Goal: Task Accomplishment & Management: Check status

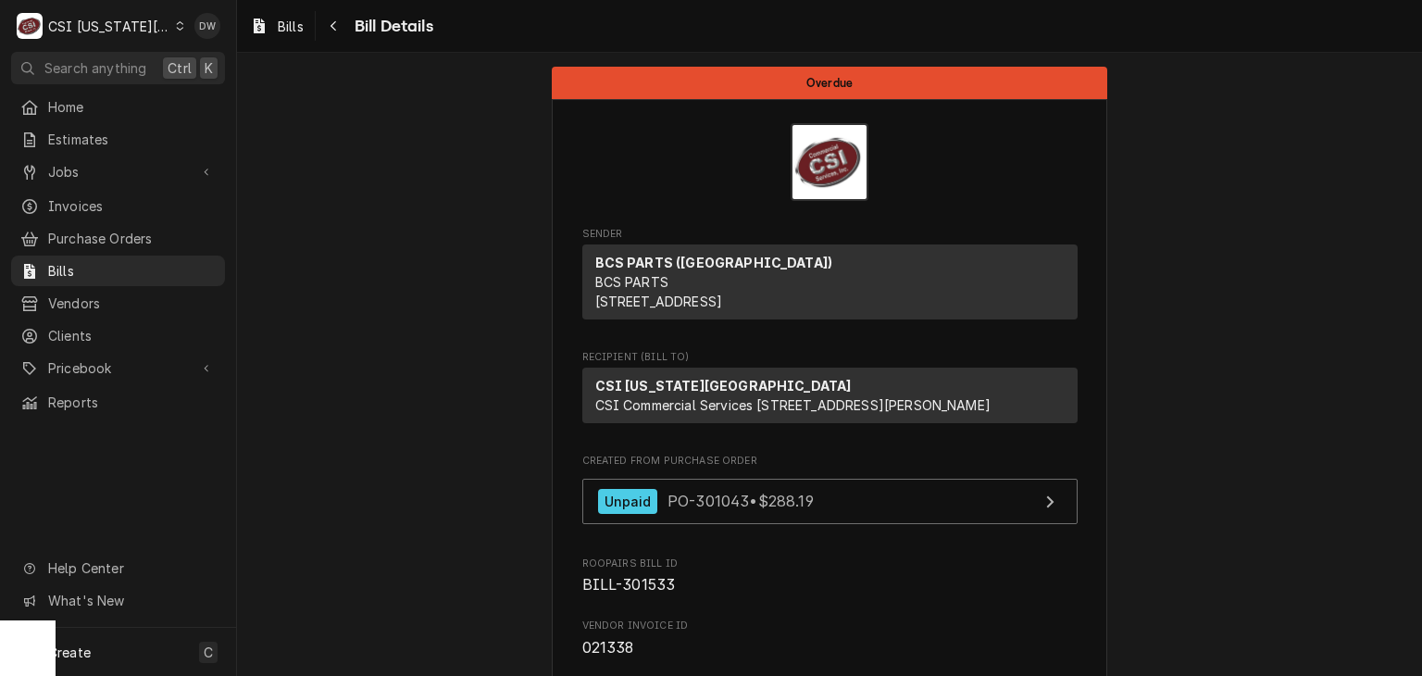
click at [176, 25] on icon "Dynamic Content Wrapper" at bounding box center [180, 25] width 8 height 9
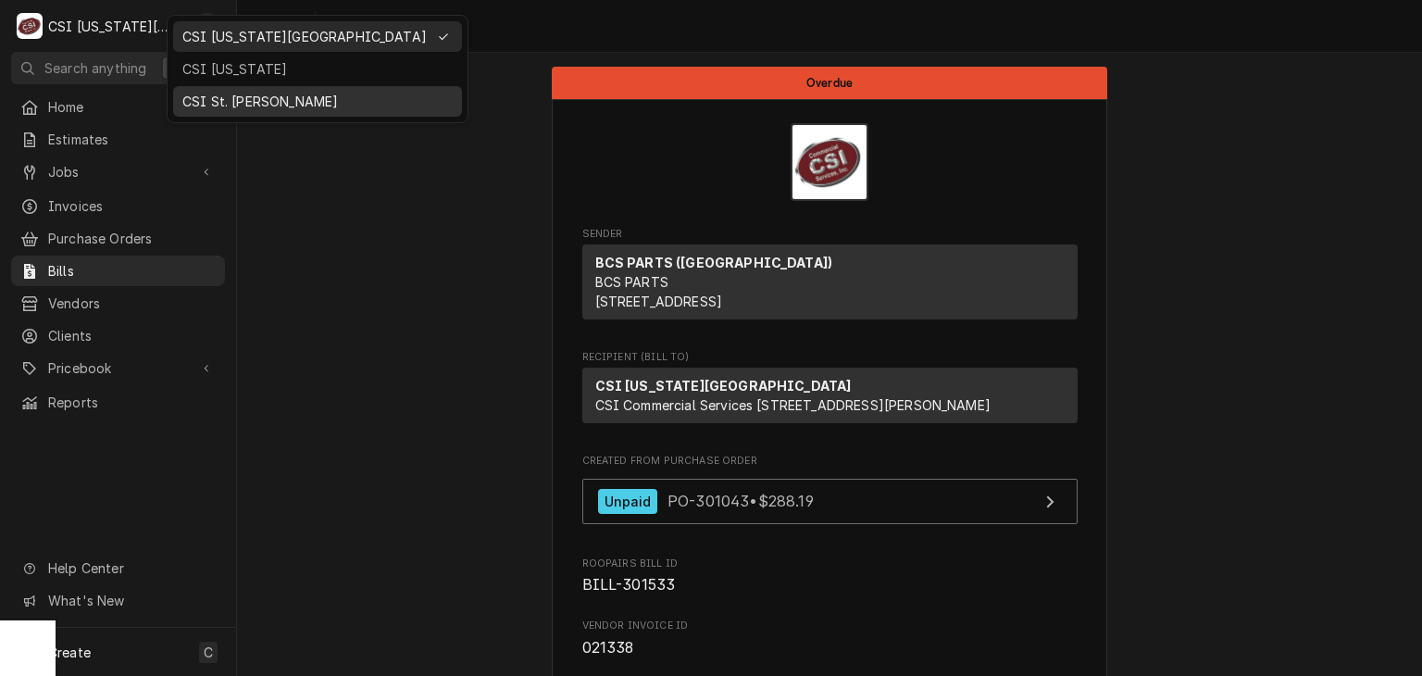
click at [199, 90] on div "CSI St. [PERSON_NAME]" at bounding box center [317, 101] width 281 height 23
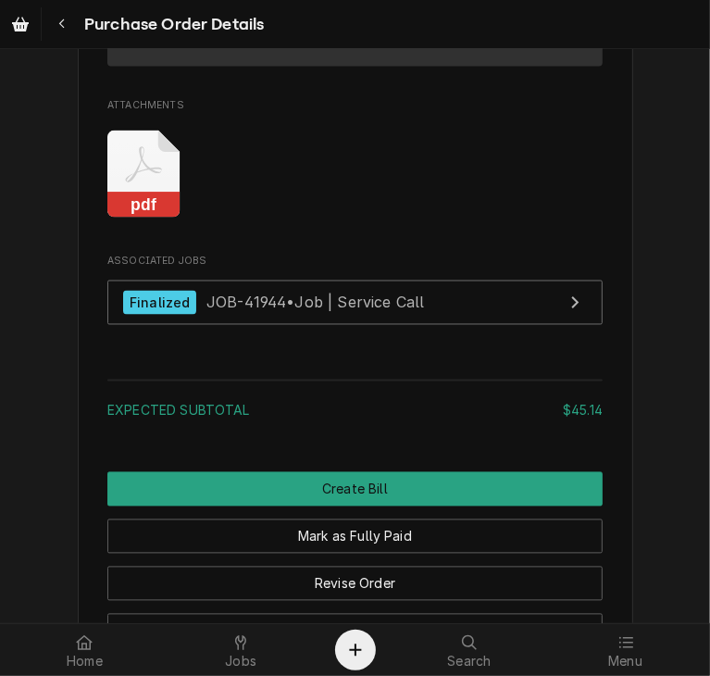
scroll to position [1639, 0]
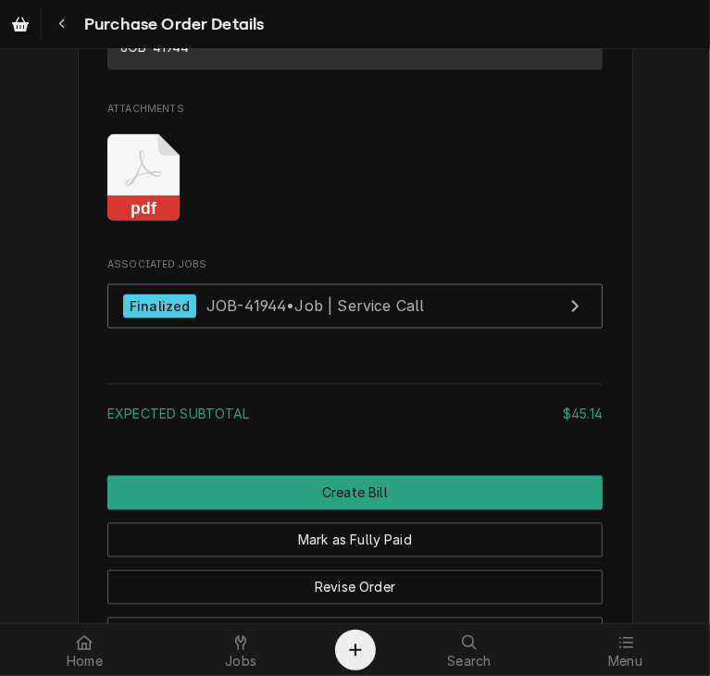
click at [130, 222] on rect "Attachments" at bounding box center [143, 209] width 73 height 26
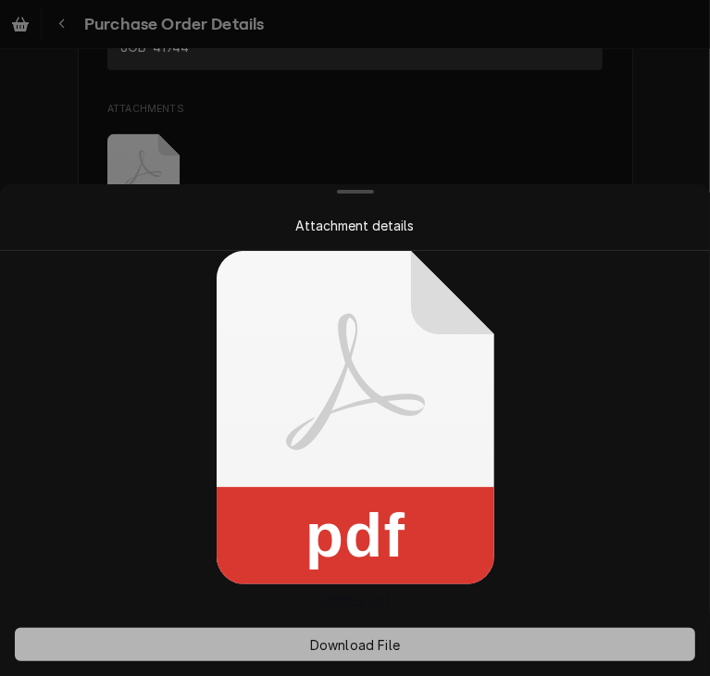
click at [341, 640] on span "Download File" at bounding box center [354, 644] width 97 height 19
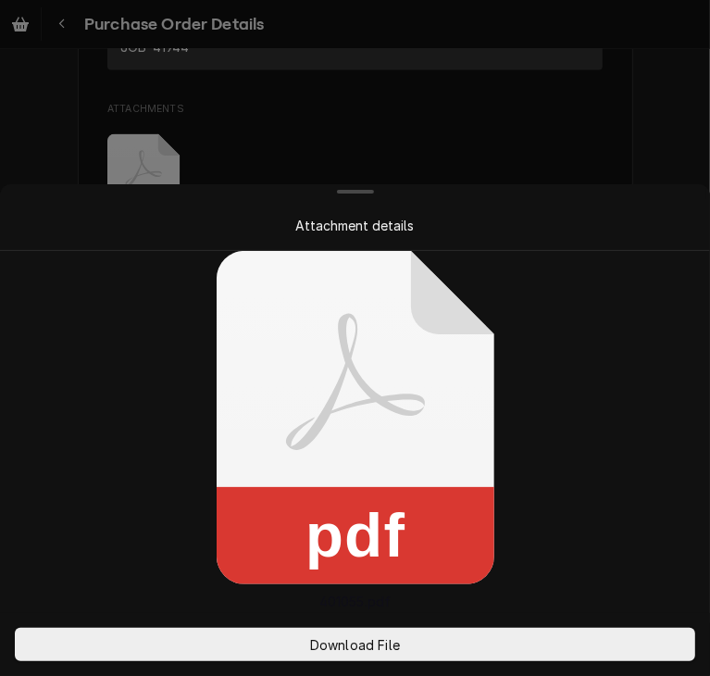
click at [660, 152] on div at bounding box center [355, 338] width 710 height 676
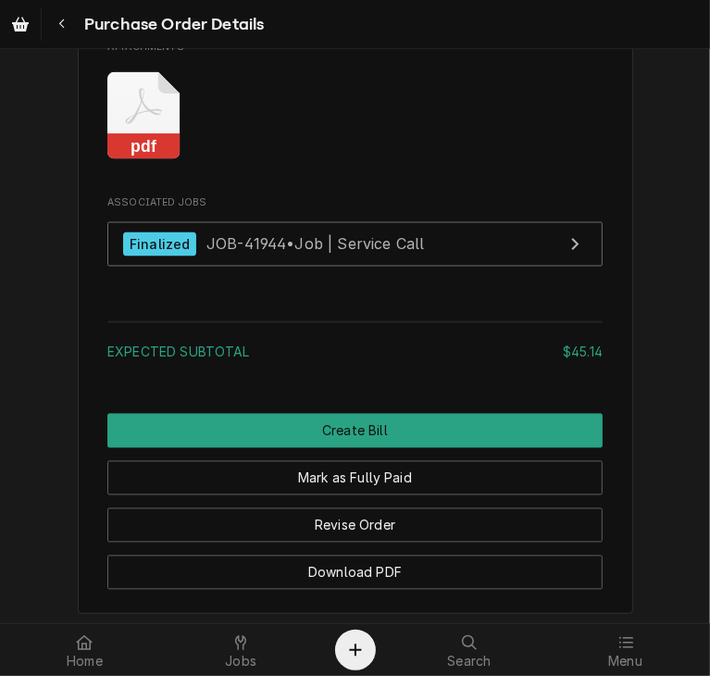
scroll to position [1773, 0]
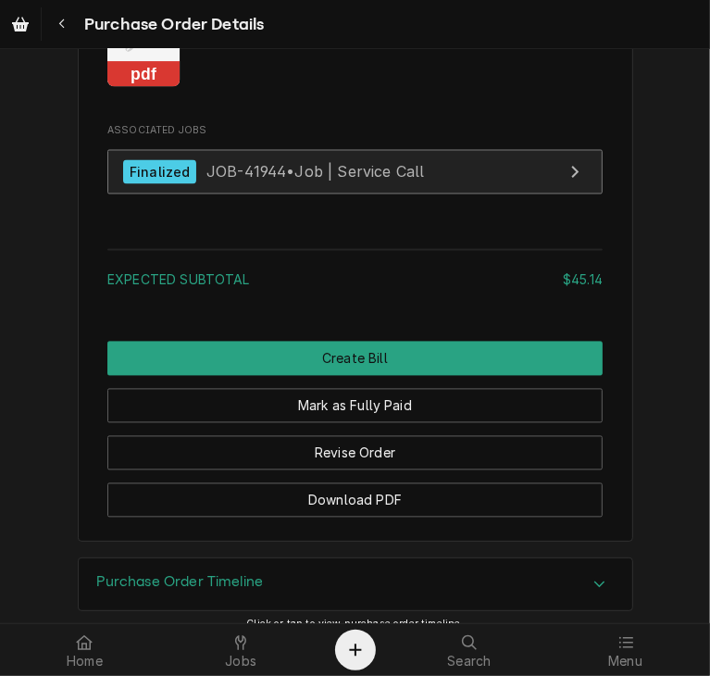
click at [238, 181] on span "JOB-41944 • Job | Service Call" at bounding box center [315, 172] width 218 height 19
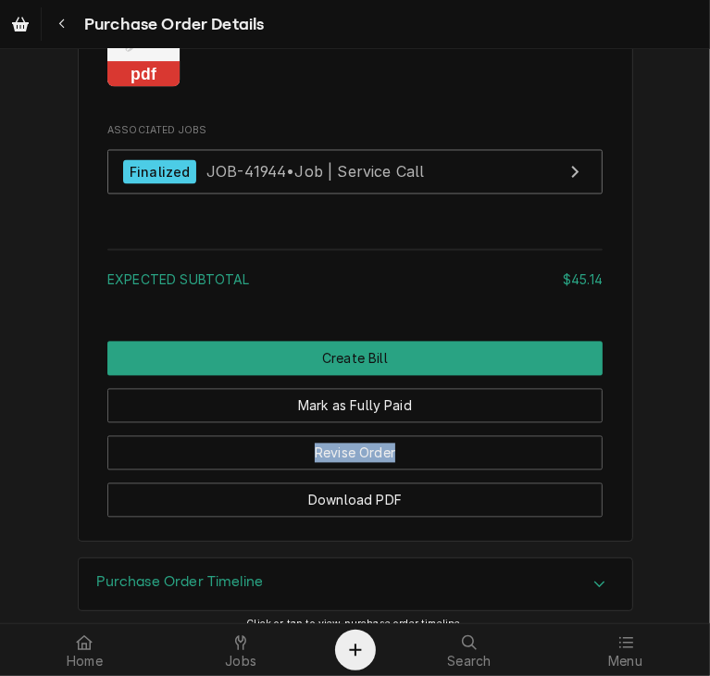
drag, startPoint x: 695, startPoint y: 493, endPoint x: 700, endPoint y: 441, distance: 52.0
click at [700, 441] on div "Unpaid Vendor DUKE MANUFACTURING CO. DUKE MANUFACTURING CO PO BOX 790379 St. Lo…" at bounding box center [355, 336] width 710 height 574
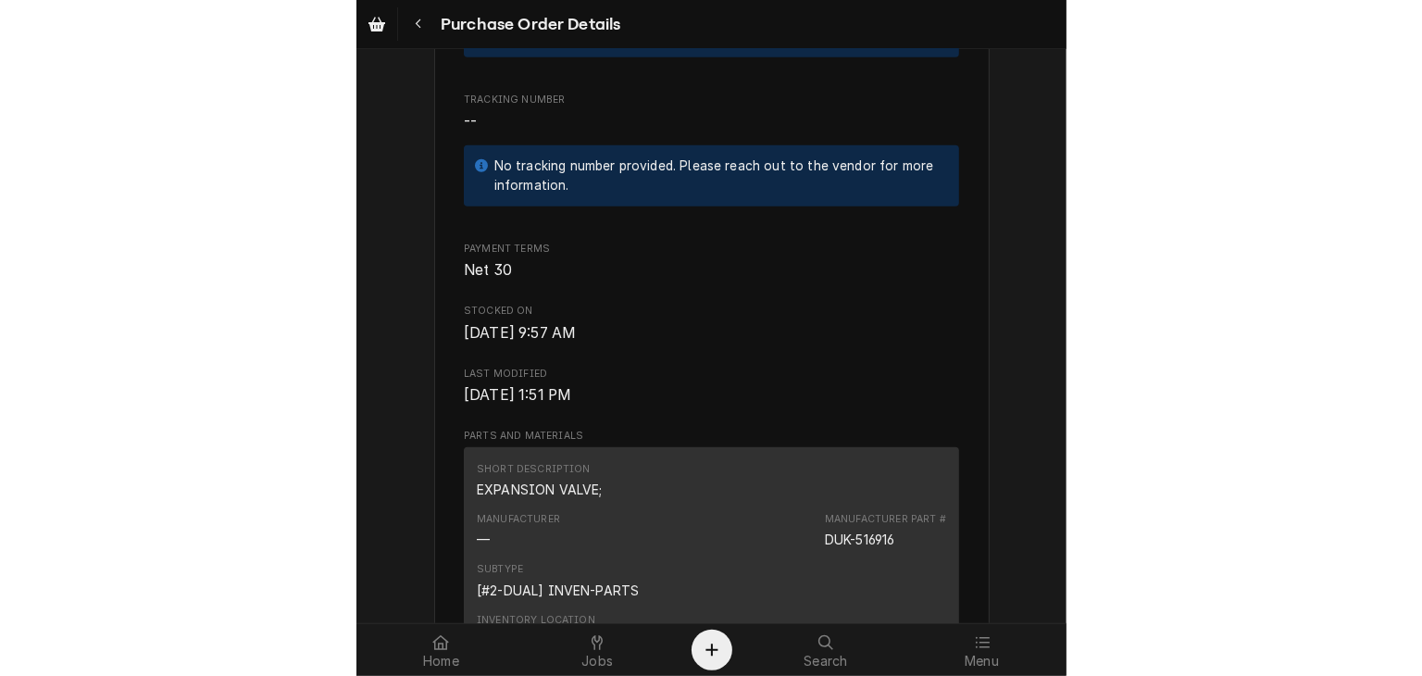
scroll to position [765, 0]
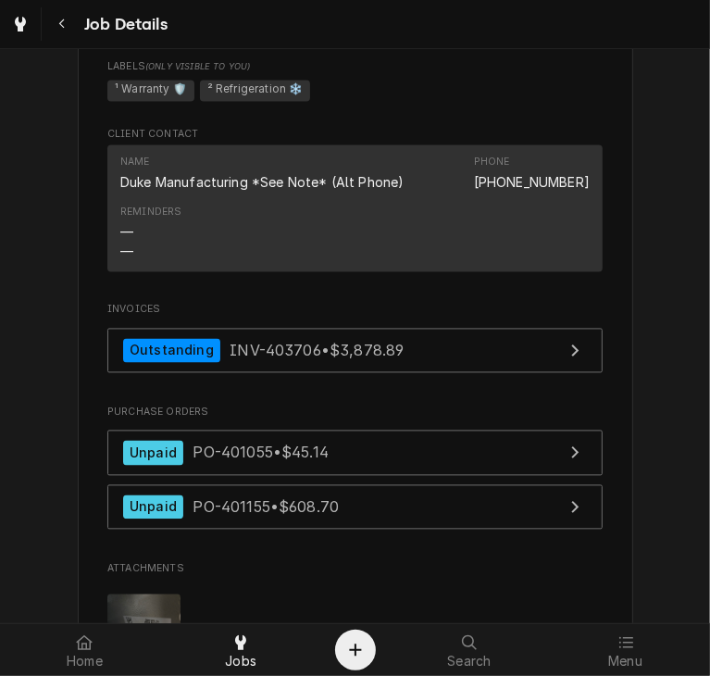
scroll to position [1762, 0]
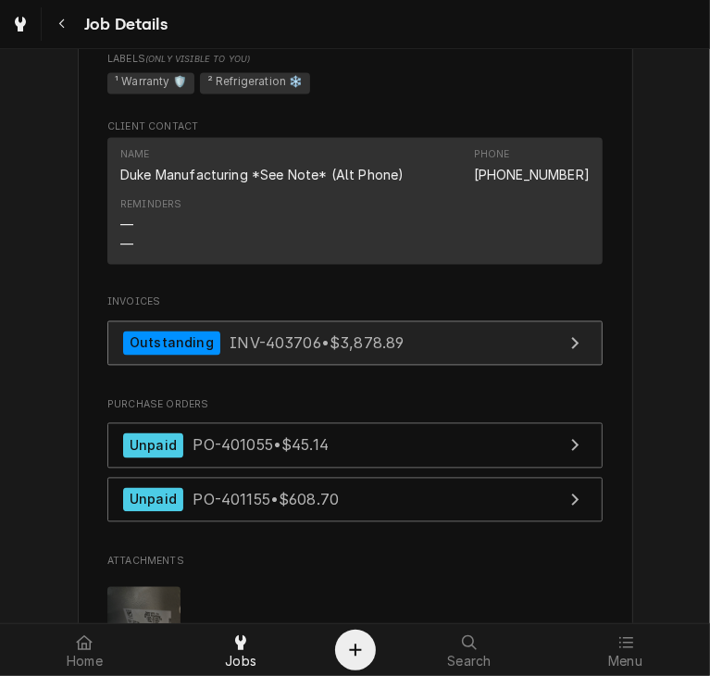
click at [251, 345] on span "INV-403706 • $3,878.89" at bounding box center [317, 342] width 174 height 19
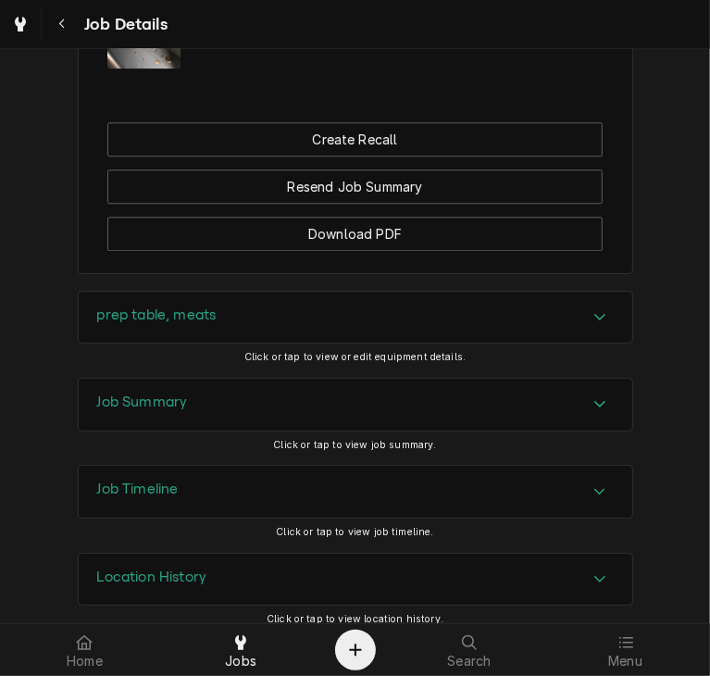
scroll to position [2381, 0]
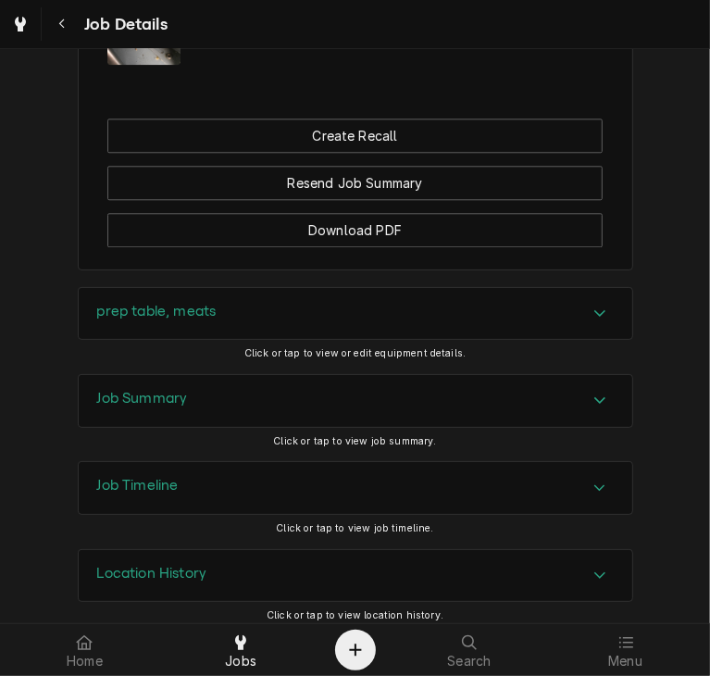
click at [593, 392] on icon "Accordion Header" at bounding box center [599, 399] width 13 height 15
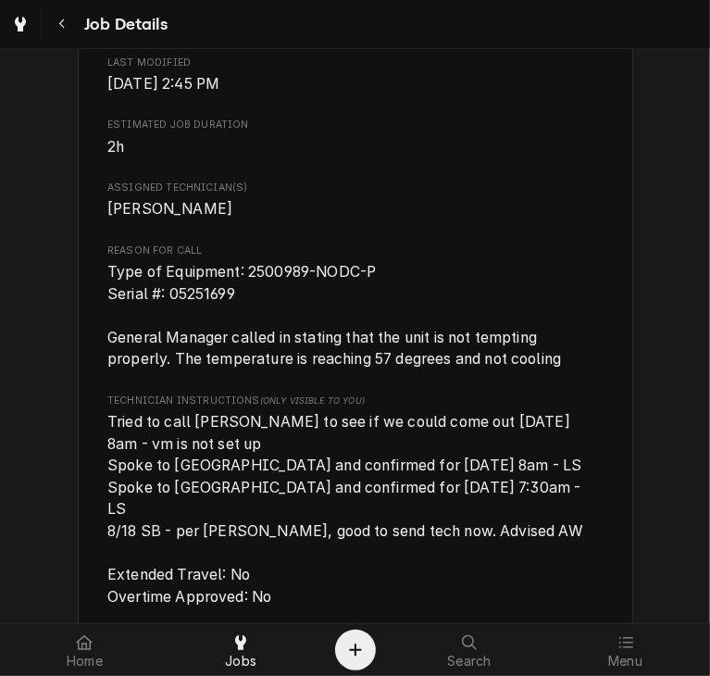
scroll to position [836, 0]
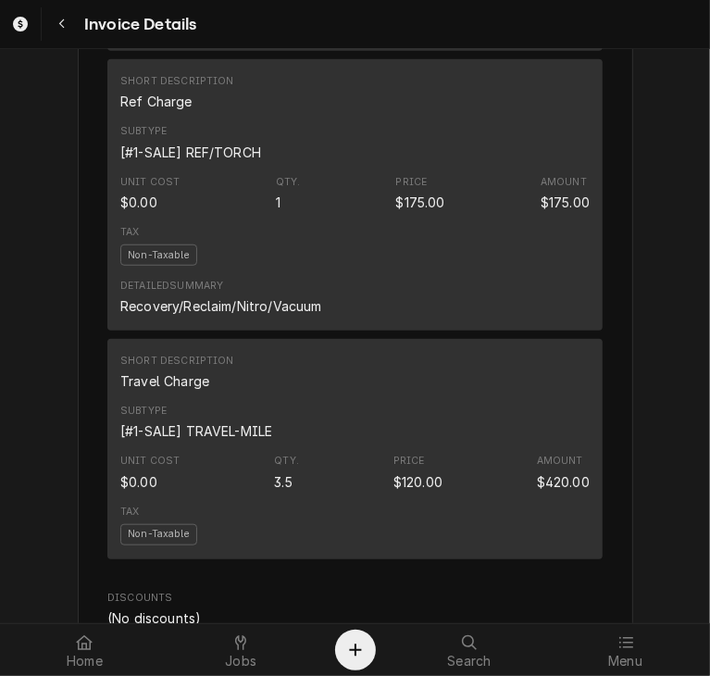
scroll to position [3150, 0]
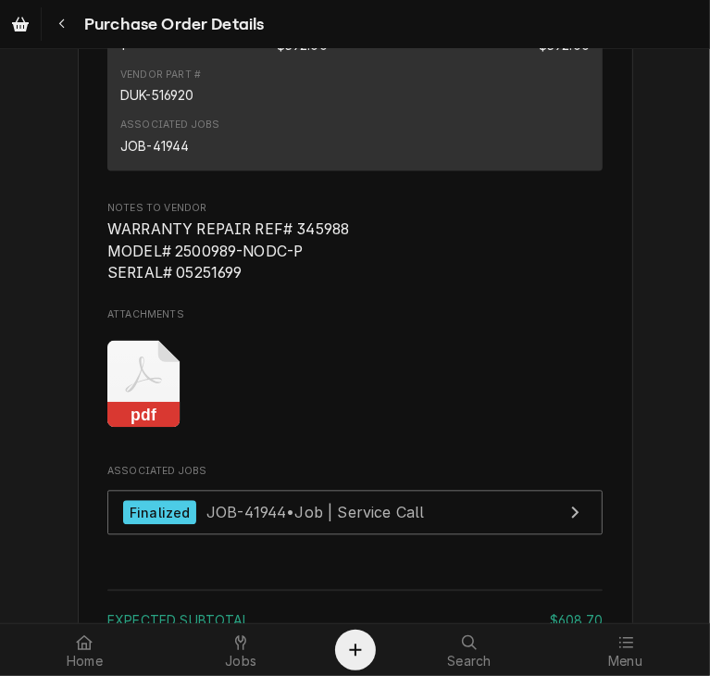
scroll to position [1913, 0]
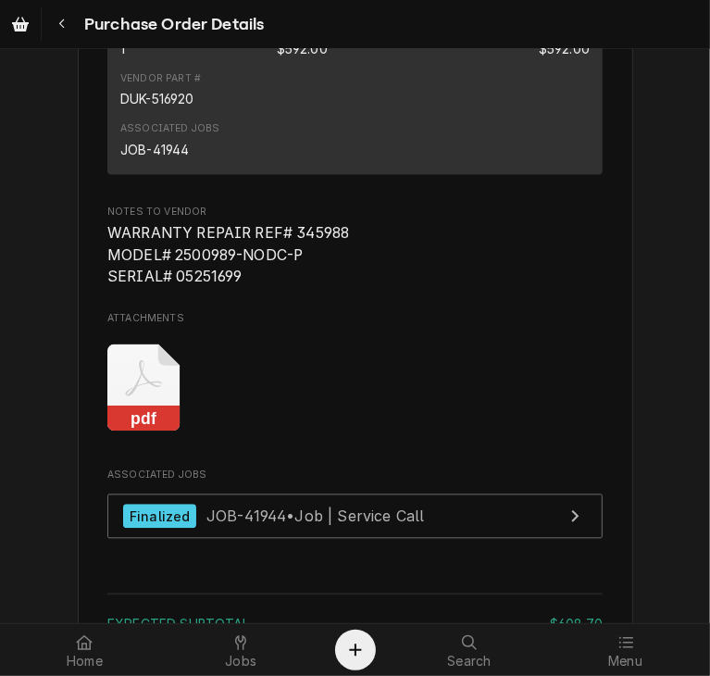
click at [126, 431] on rect "Attachments" at bounding box center [143, 418] width 73 height 26
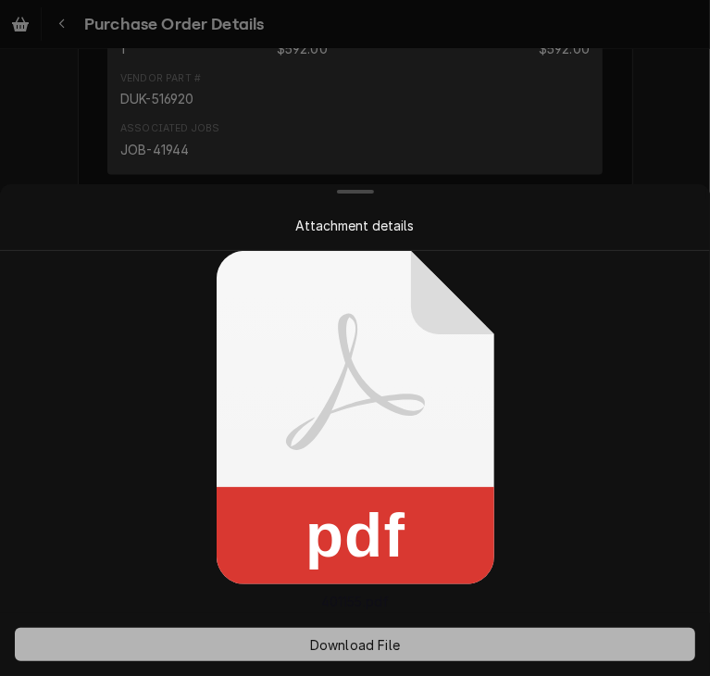
click at [344, 652] on span "Download File" at bounding box center [354, 644] width 97 height 19
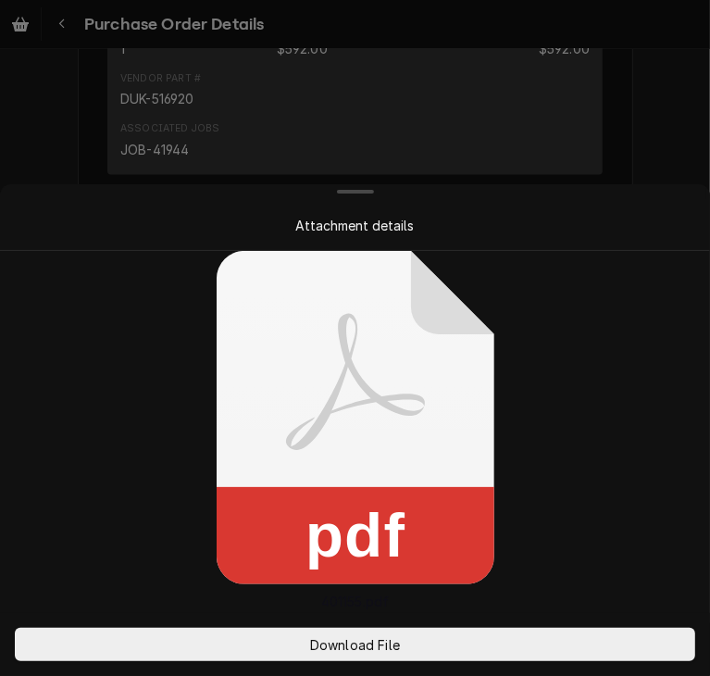
click at [659, 138] on div at bounding box center [355, 338] width 710 height 676
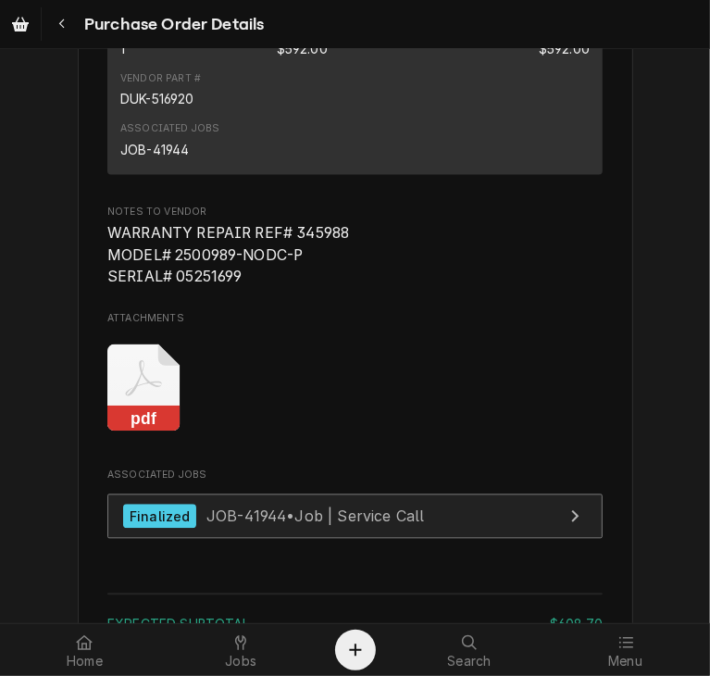
click at [396, 528] on div "Finalized JOB-41944 • Job | Service Call" at bounding box center [273, 515] width 301 height 25
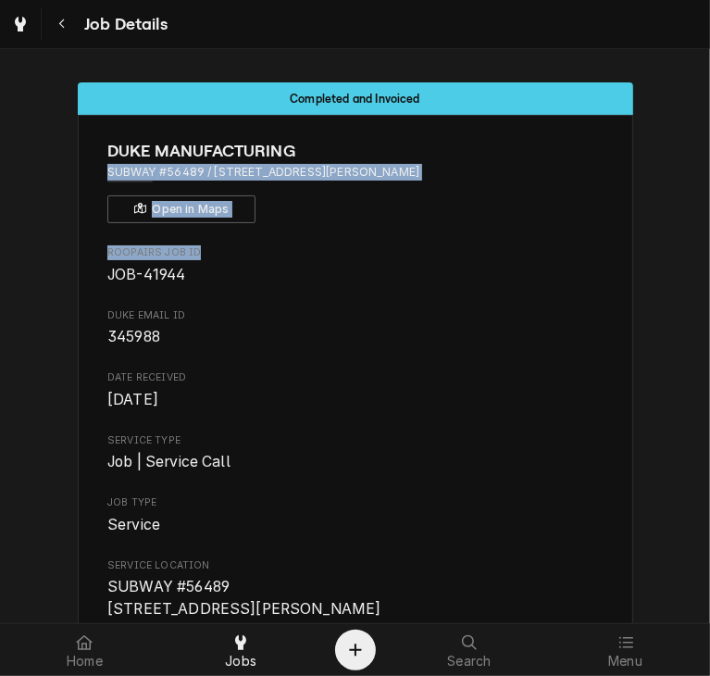
drag, startPoint x: 694, startPoint y: 130, endPoint x: 683, endPoint y: 235, distance: 105.2
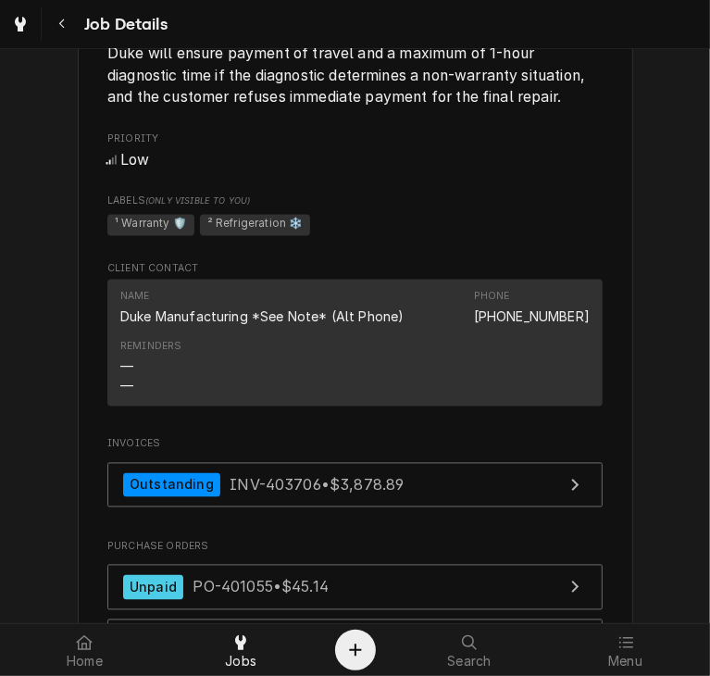
scroll to position [1670, 0]
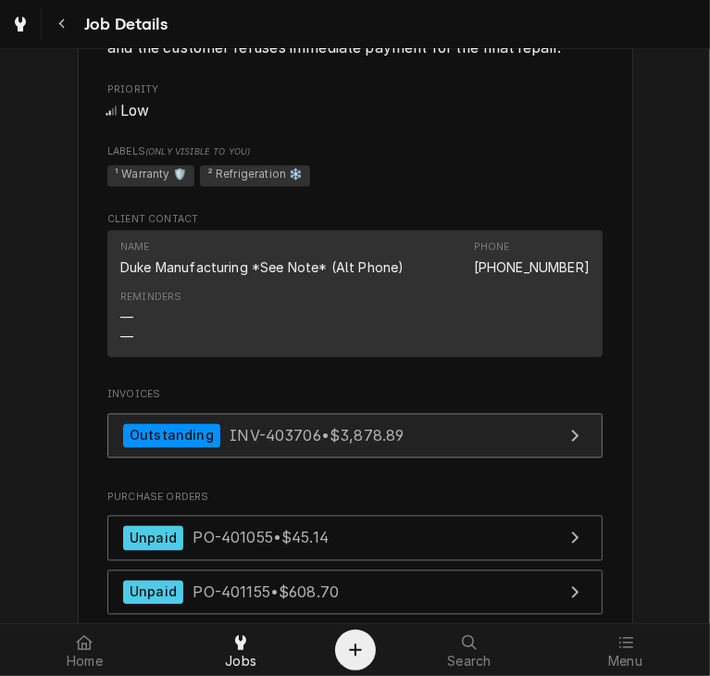
click at [298, 449] on link "Outstanding INV-403706 • $3,878.89" at bounding box center [354, 436] width 495 height 45
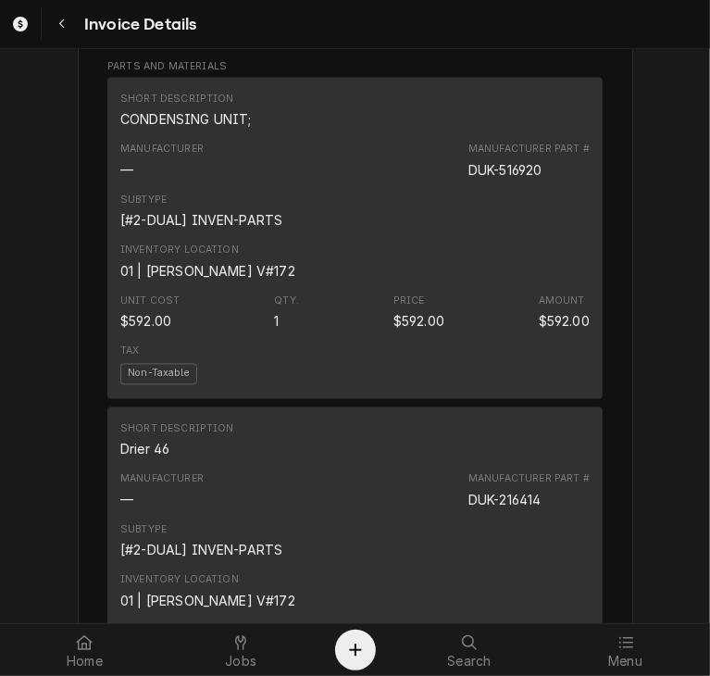
scroll to position [1982, 0]
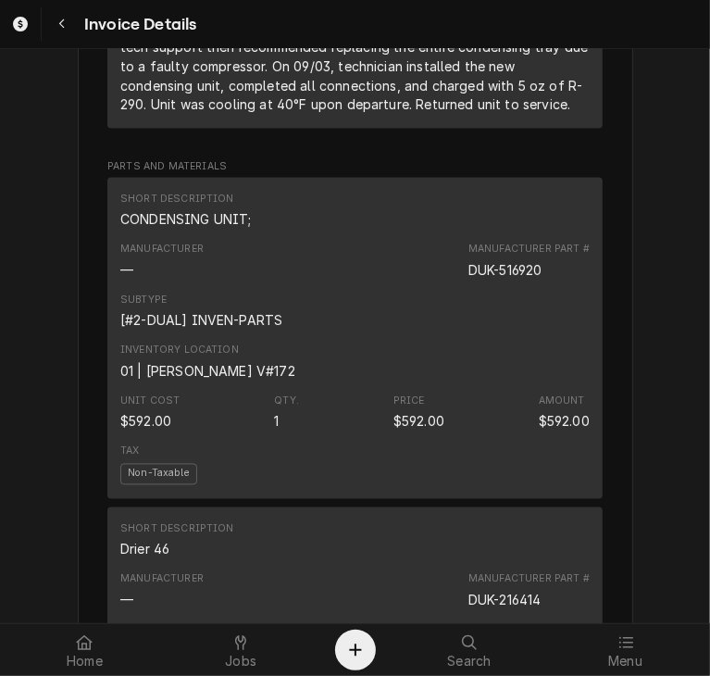
scroll to position [1800, 0]
